Goal: Navigation & Orientation: Find specific page/section

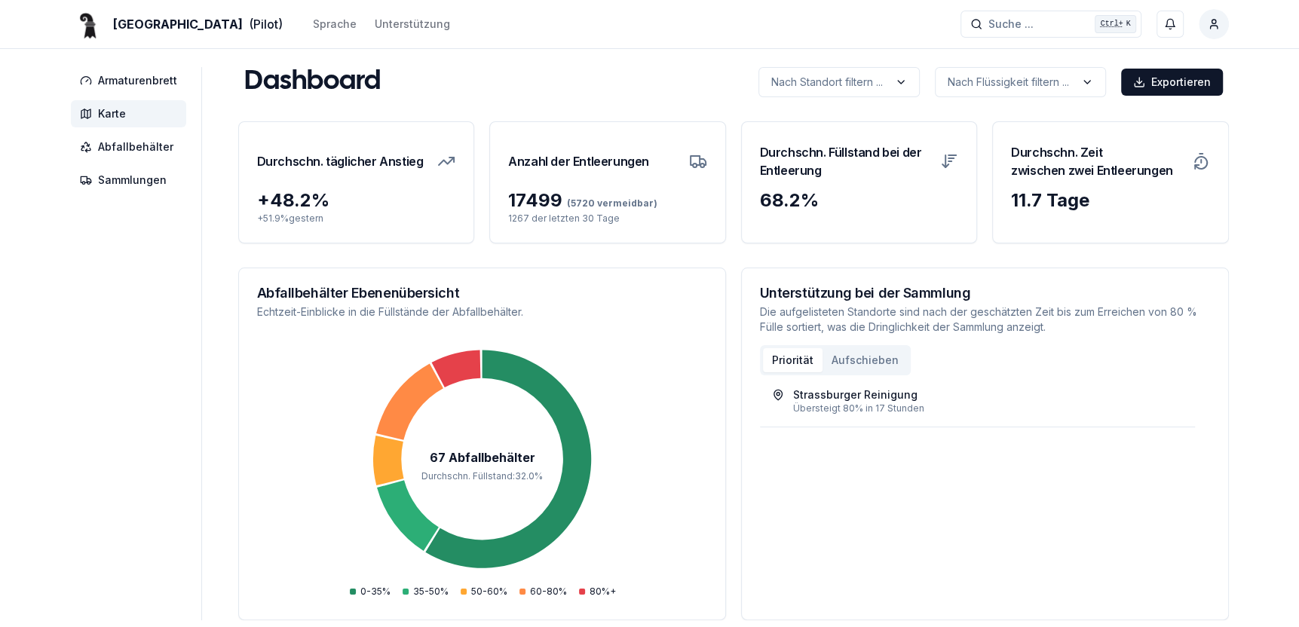
click at [109, 116] on span "Karte" at bounding box center [112, 113] width 28 height 15
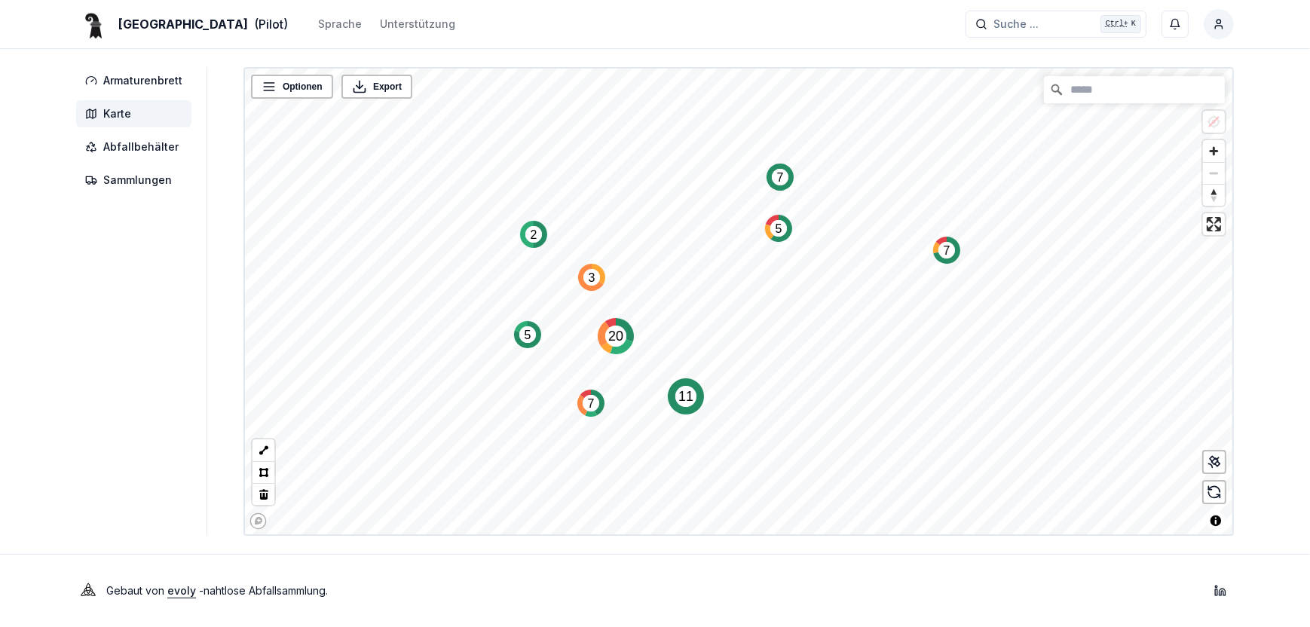
click at [779, 186] on icon "Map marker" at bounding box center [779, 177] width 27 height 27
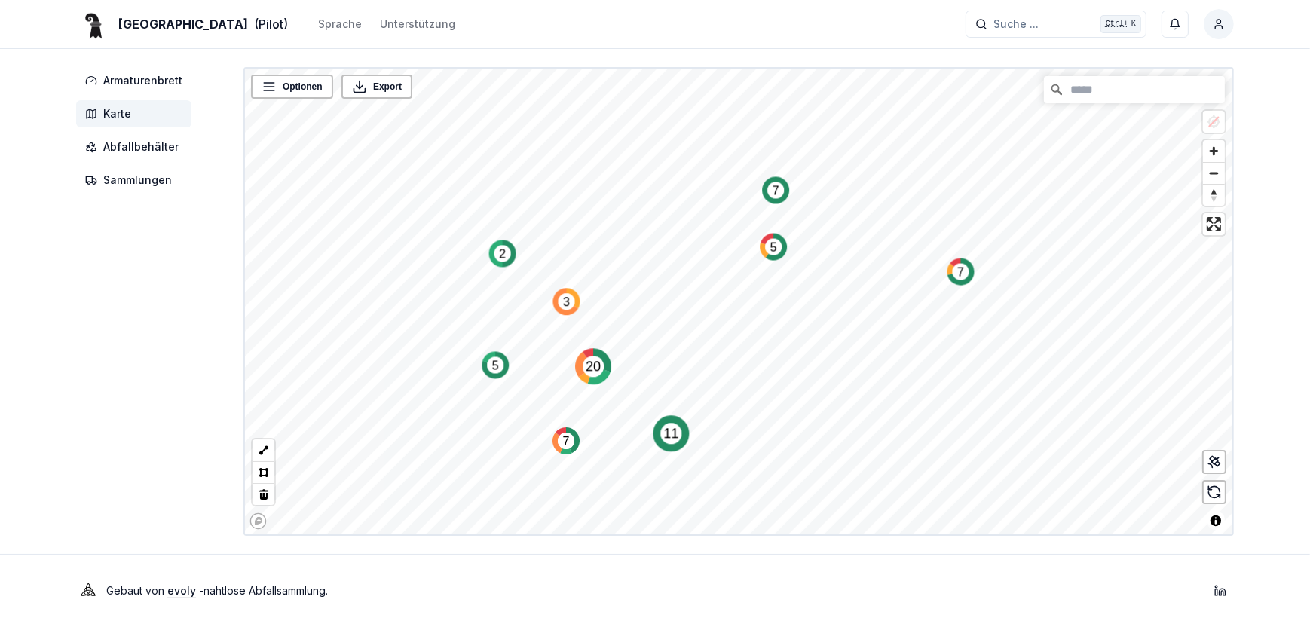
click at [779, 186] on icon "Map marker" at bounding box center [775, 189] width 27 height 27
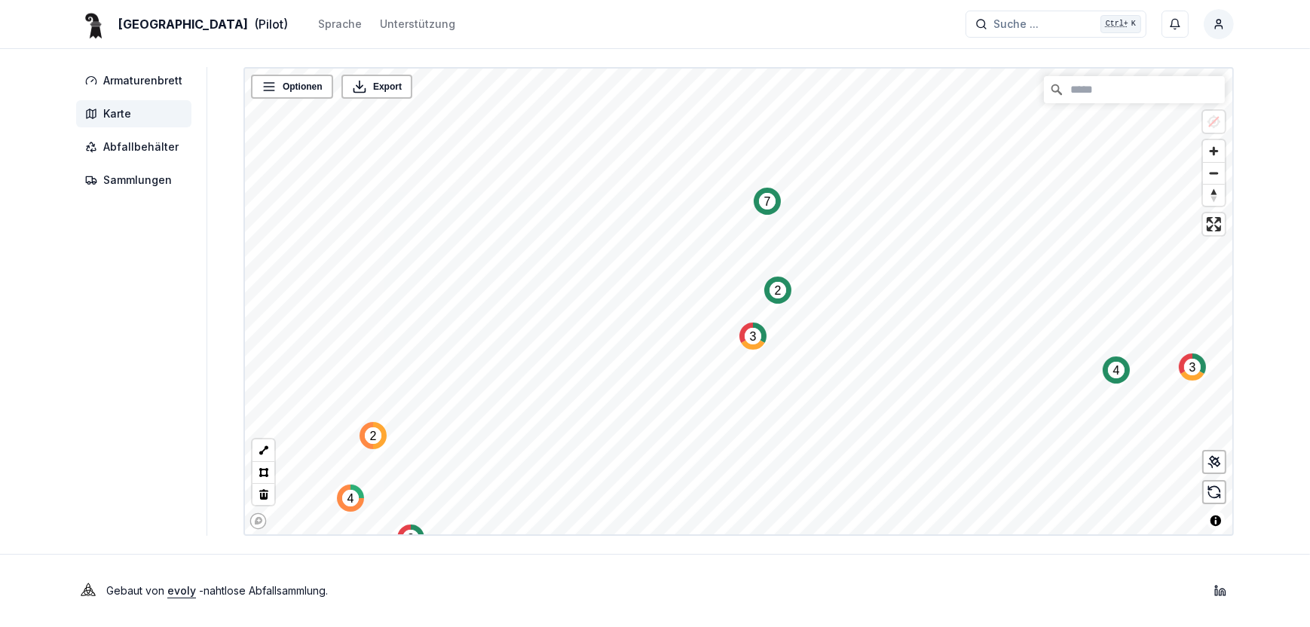
click at [763, 209] on icon "Map marker" at bounding box center [767, 201] width 27 height 27
click at [635, 562] on div "Basel (Pilot) Sprache Unterstützung Suche ... Suche ... Ctrl+ K Roland Oberli A…" at bounding box center [655, 313] width 1310 height 627
click at [499, 592] on div "Basel (Pilot) Sprache Unterstützung Suche ... Suche ... Ctrl+ K Roland Oberli A…" at bounding box center [655, 313] width 1310 height 627
click at [623, 377] on div "Basel (Pilot) Sprache Unterstützung Suche ... Suche ... Ctrl+ K Roland Oberli A…" at bounding box center [655, 313] width 1310 height 627
drag, startPoint x: 622, startPoint y: 540, endPoint x: 535, endPoint y: 29, distance: 517.5
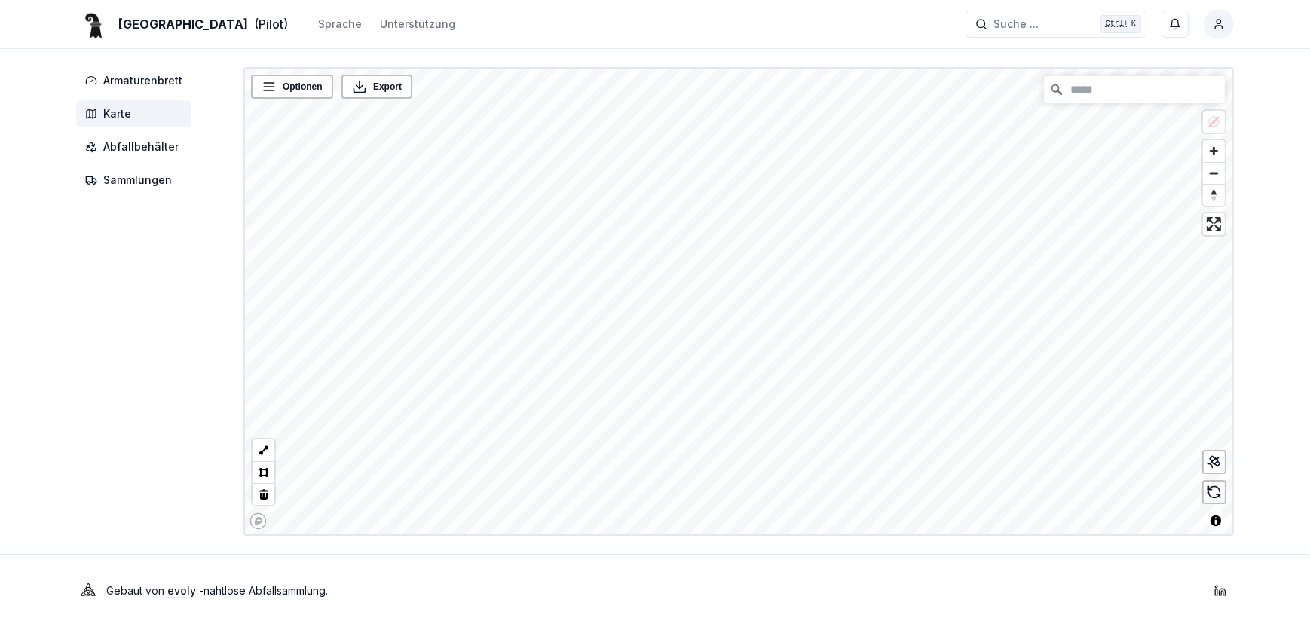
click at [535, 29] on div "Basel (Pilot) Sprache Unterstützung Suche ... Suche ... Ctrl+ K Roland Oberli A…" at bounding box center [655, 313] width 1310 height 627
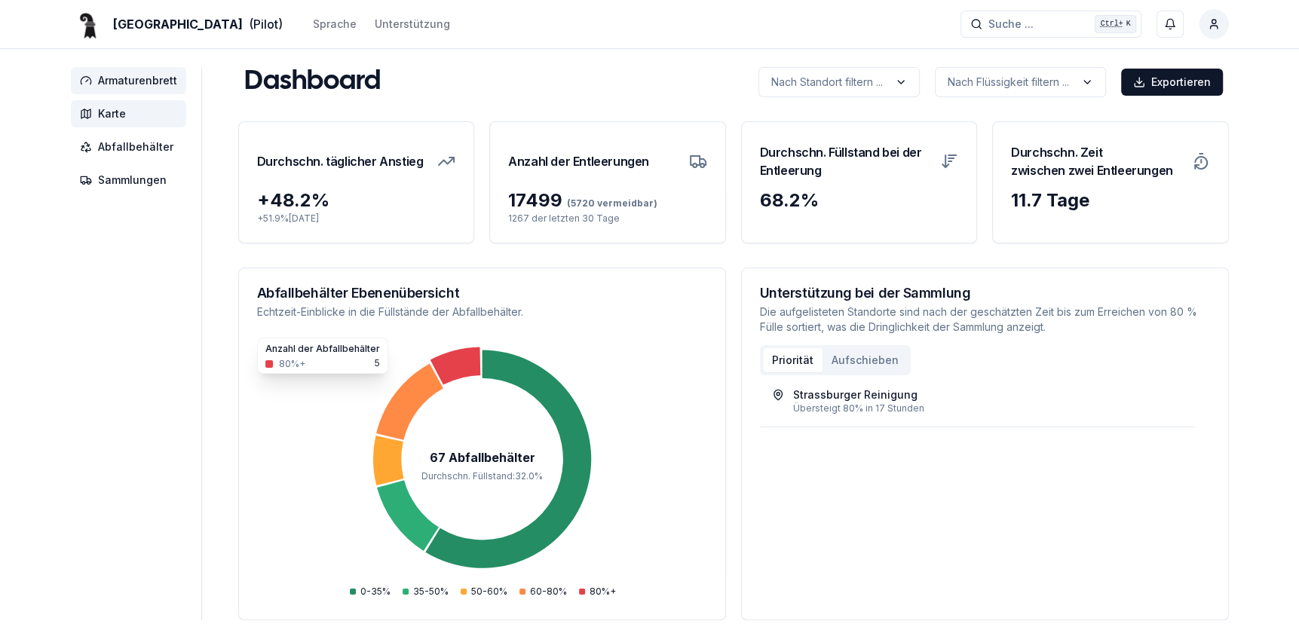
click at [115, 112] on span "Karte" at bounding box center [112, 113] width 28 height 15
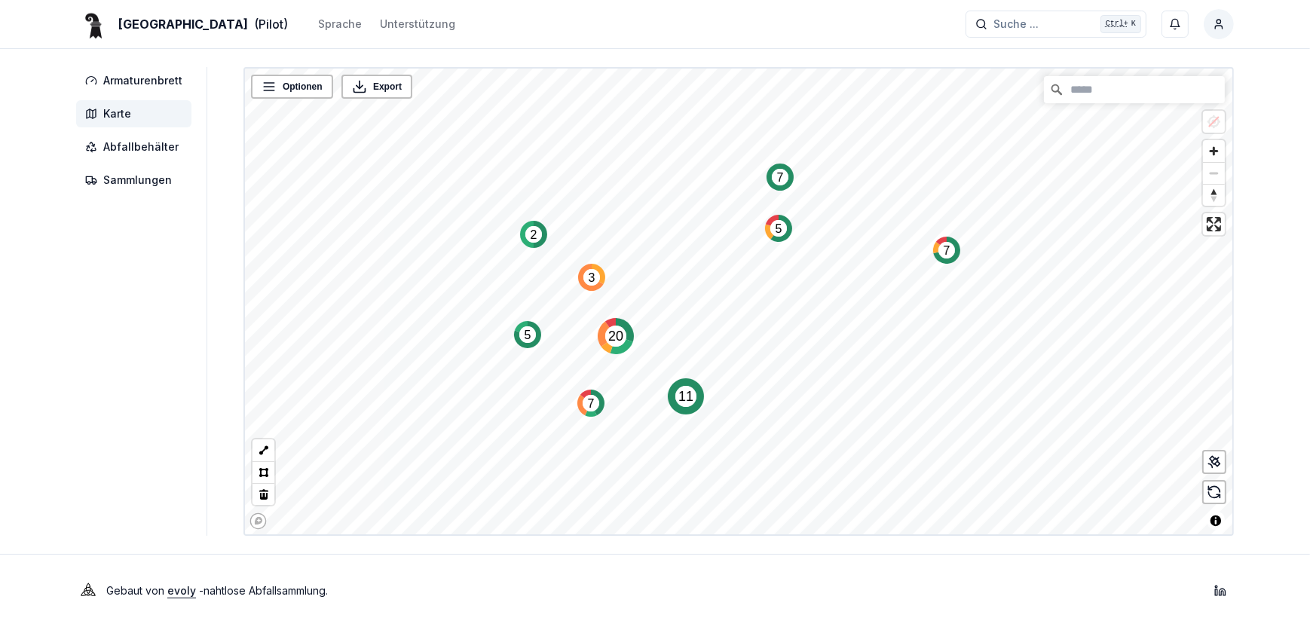
click at [948, 251] on circle "Map marker" at bounding box center [946, 250] width 17 height 17
